Goal: Check status

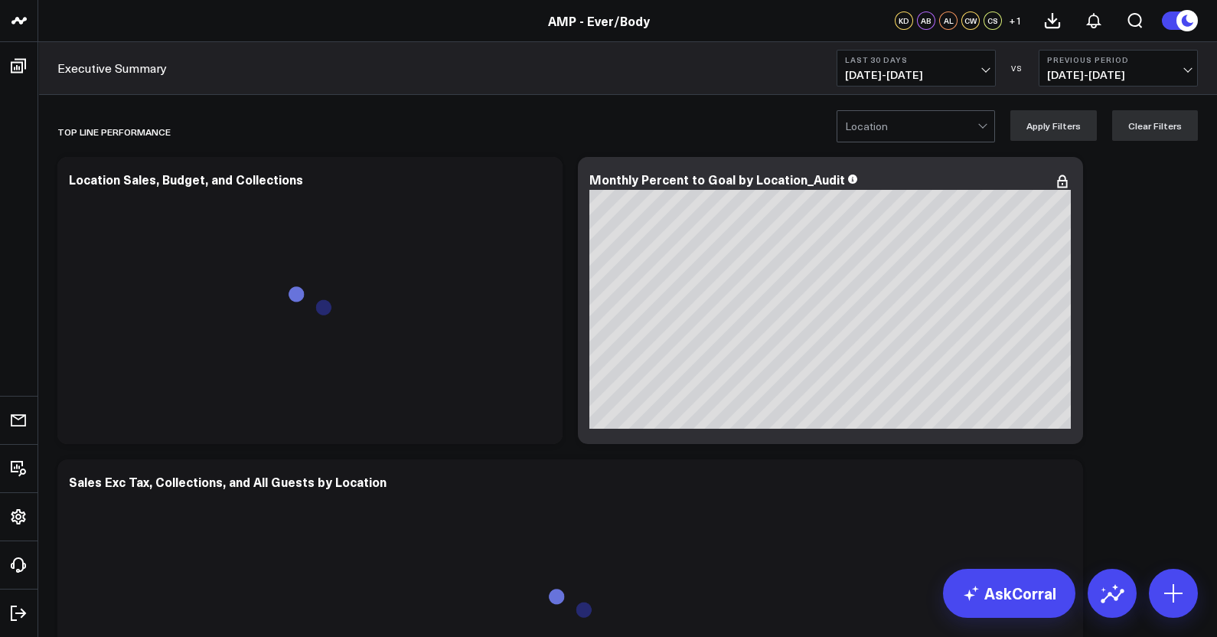
click at [988, 69] on span "[DATE] - [DATE]" at bounding box center [916, 75] width 142 height 12
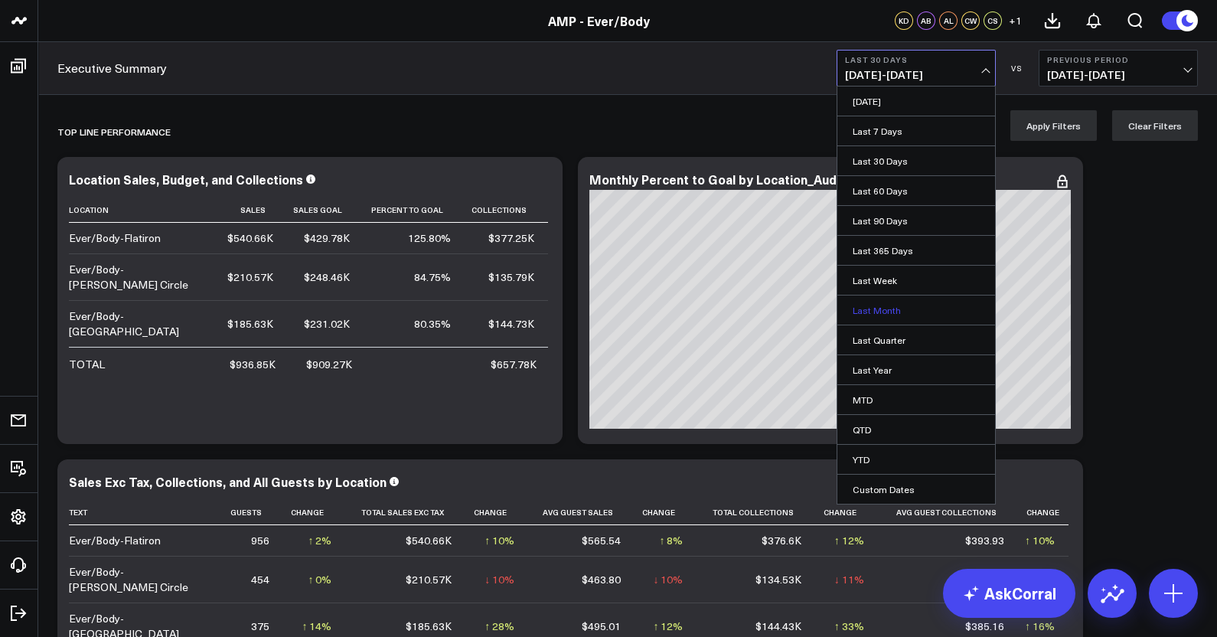
click at [887, 312] on link "Last Month" at bounding box center [917, 310] width 158 height 29
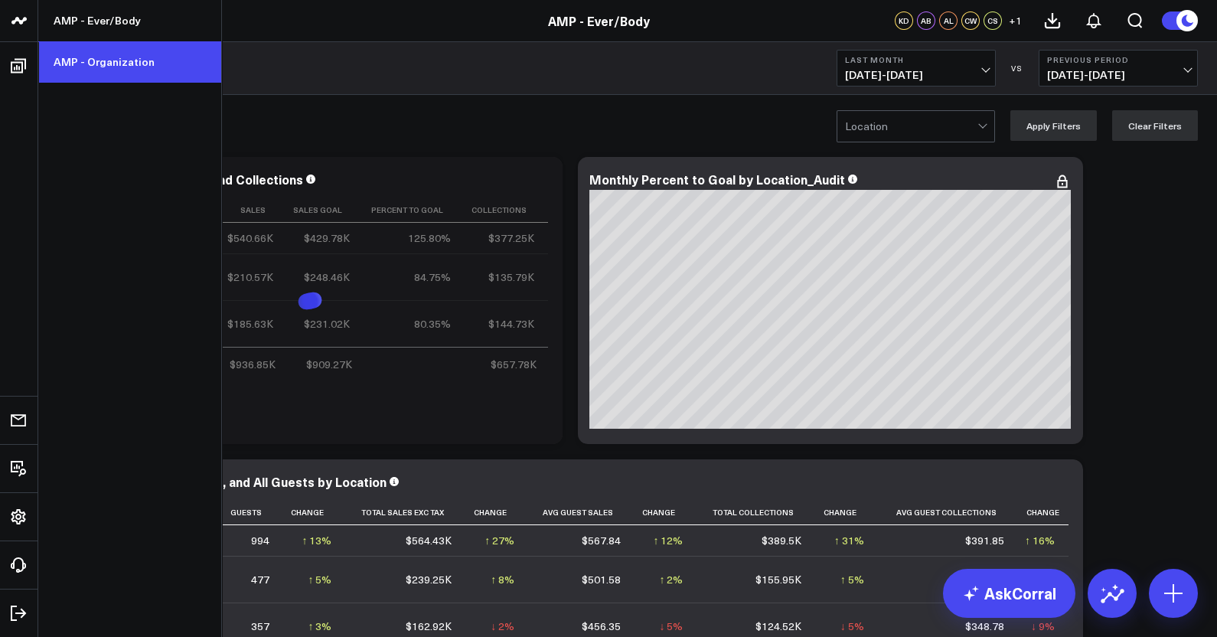
click at [93, 68] on link "AMP - Organization" at bounding box center [129, 61] width 183 height 41
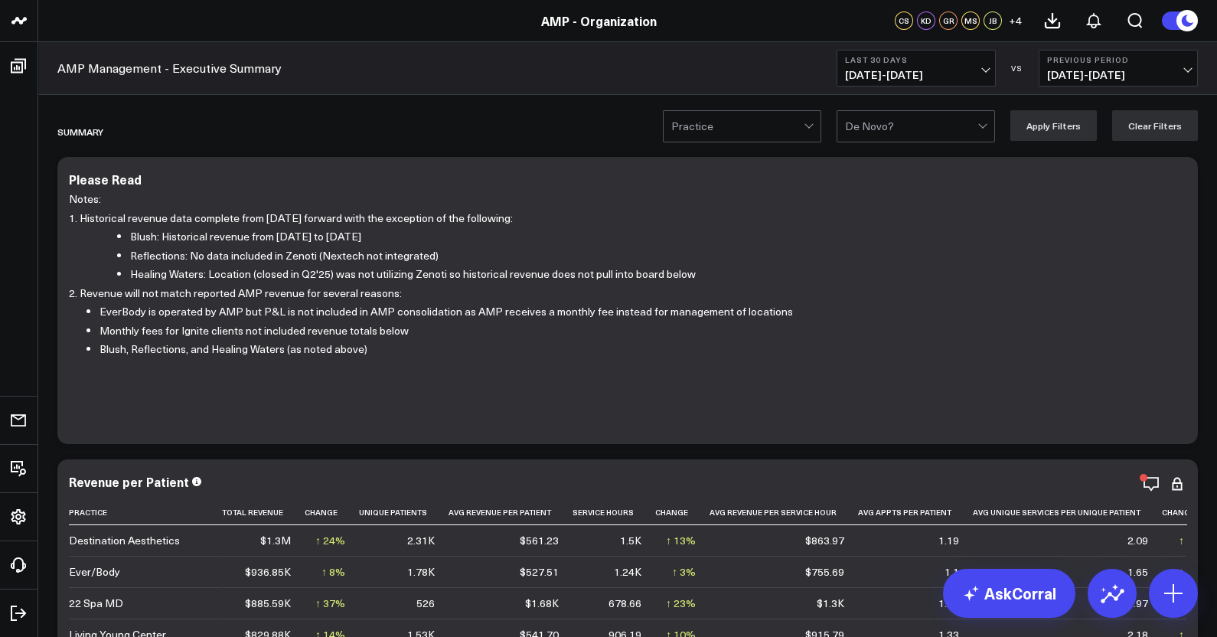
click at [906, 69] on span "[DATE] - [DATE]" at bounding box center [916, 75] width 142 height 12
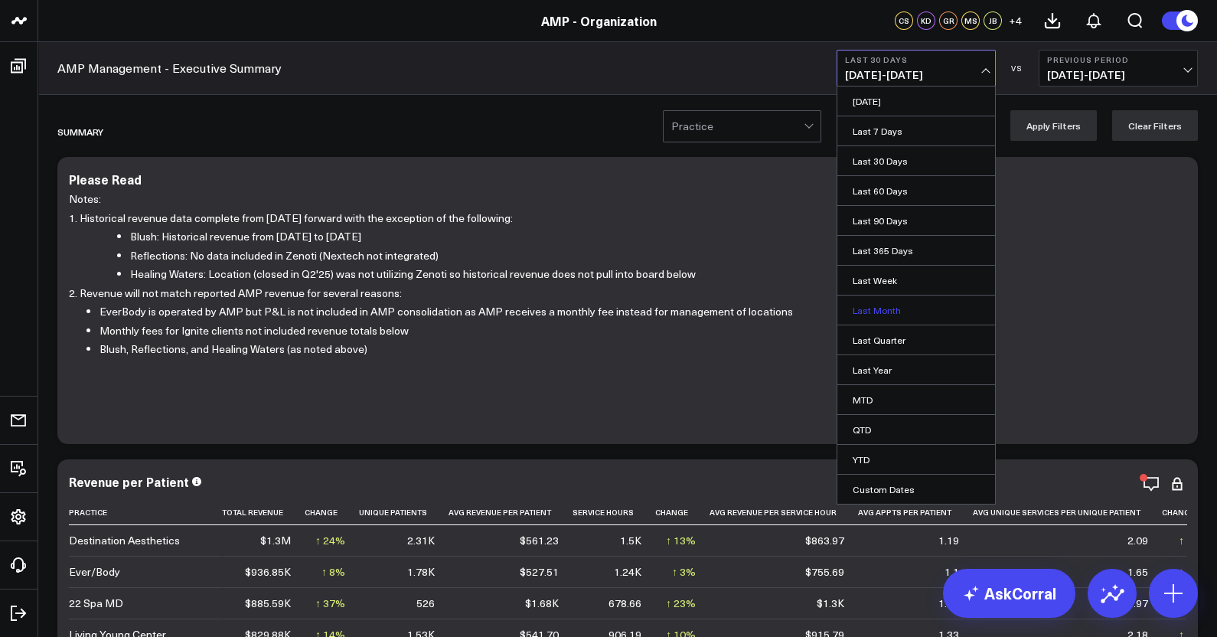
click at [875, 312] on link "Last Month" at bounding box center [917, 310] width 158 height 29
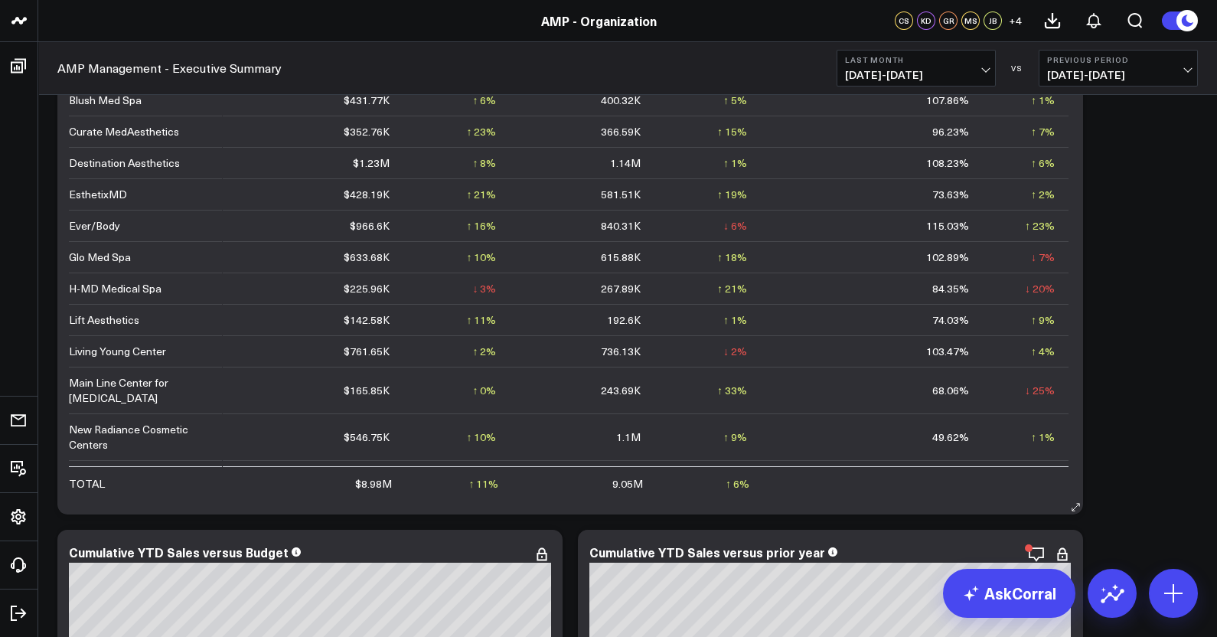
scroll to position [2201, 0]
